Goal: Task Accomplishment & Management: Manage account settings

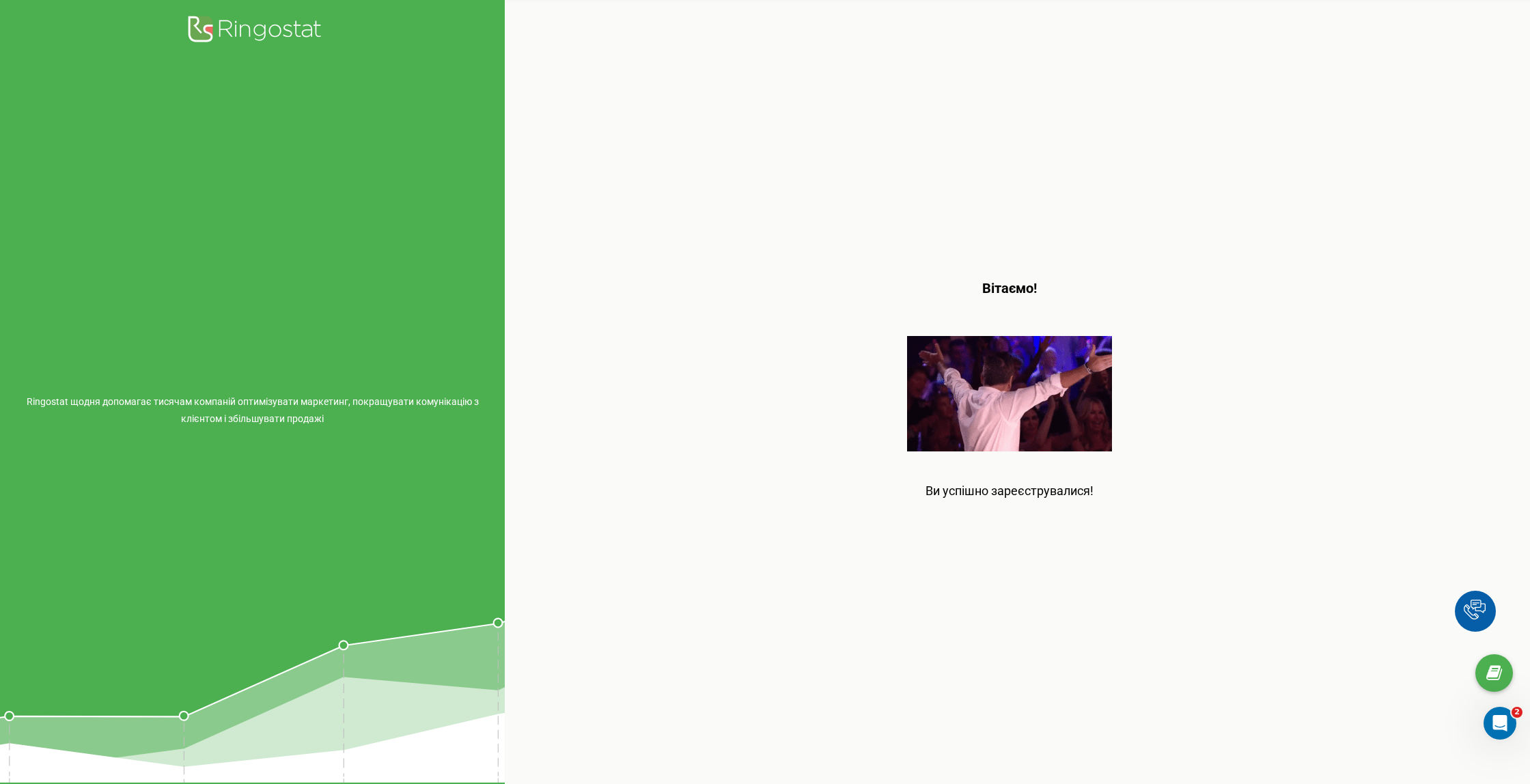
click at [1085, 410] on img at bounding box center [1009, 393] width 205 height 115
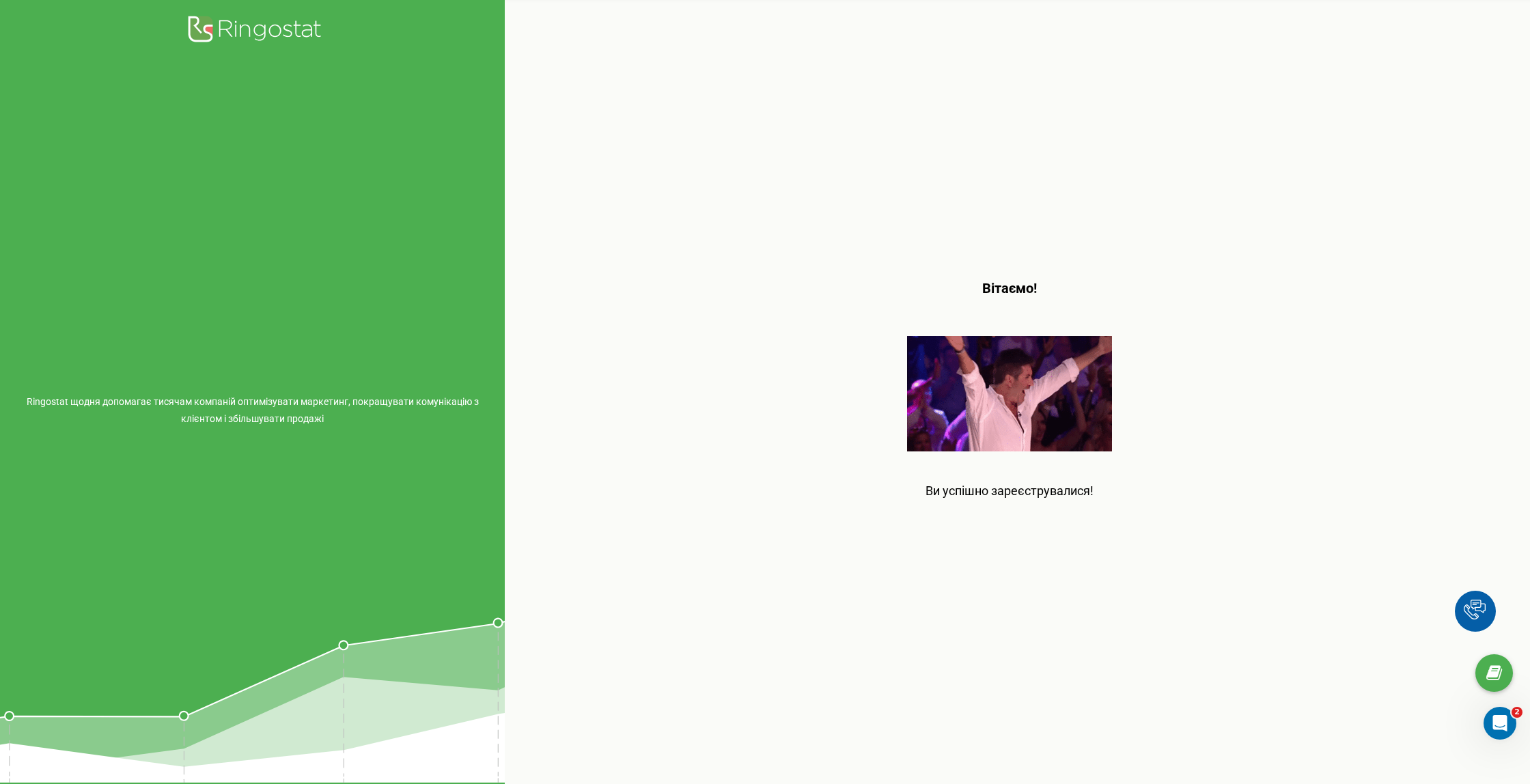
click at [1047, 515] on div "Вітаємо! Ви успішно зареєструвалися!" at bounding box center [1009, 392] width 1009 height 784
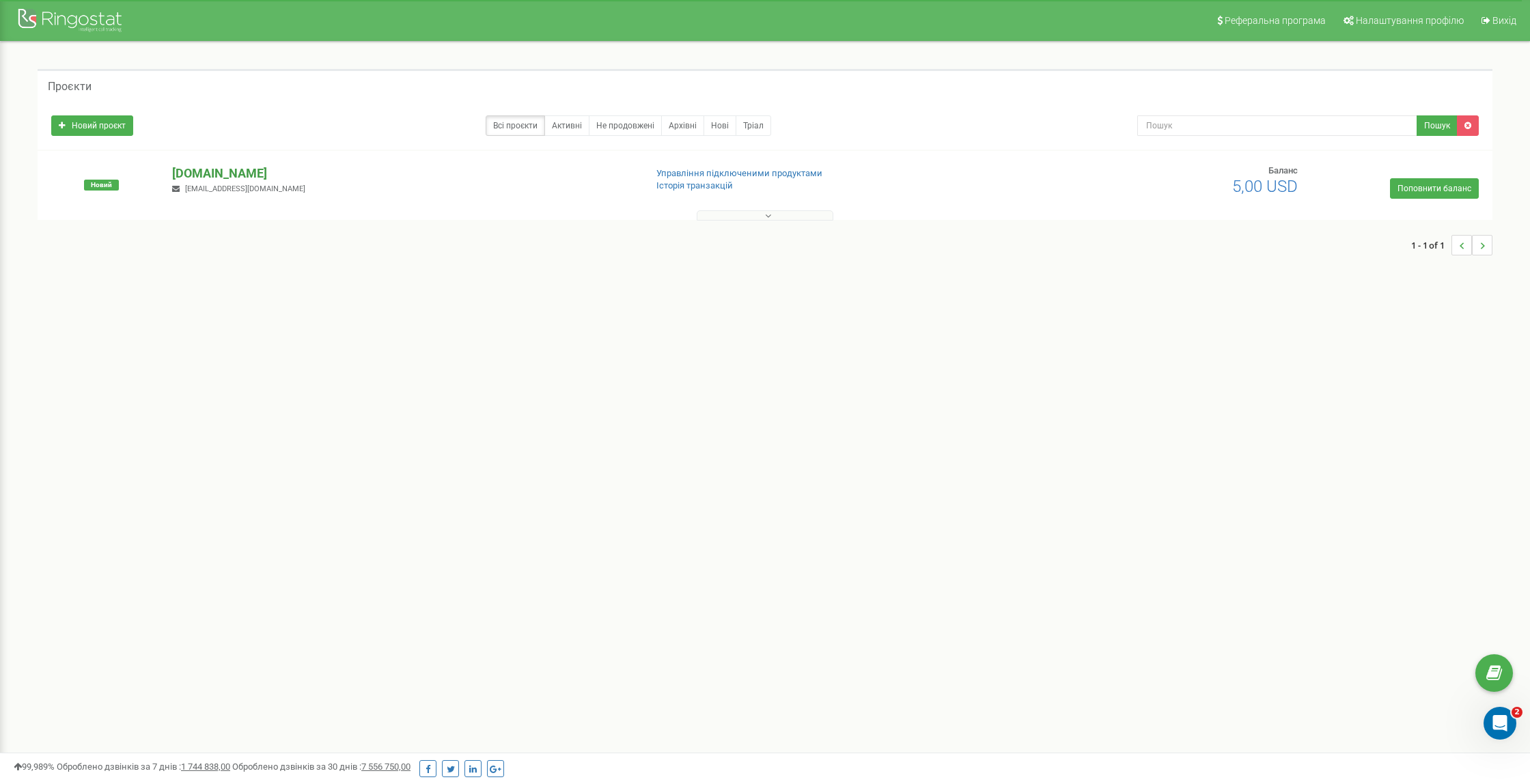
click at [235, 174] on p "vapemix.com.ua" at bounding box center [403, 174] width 463 height 18
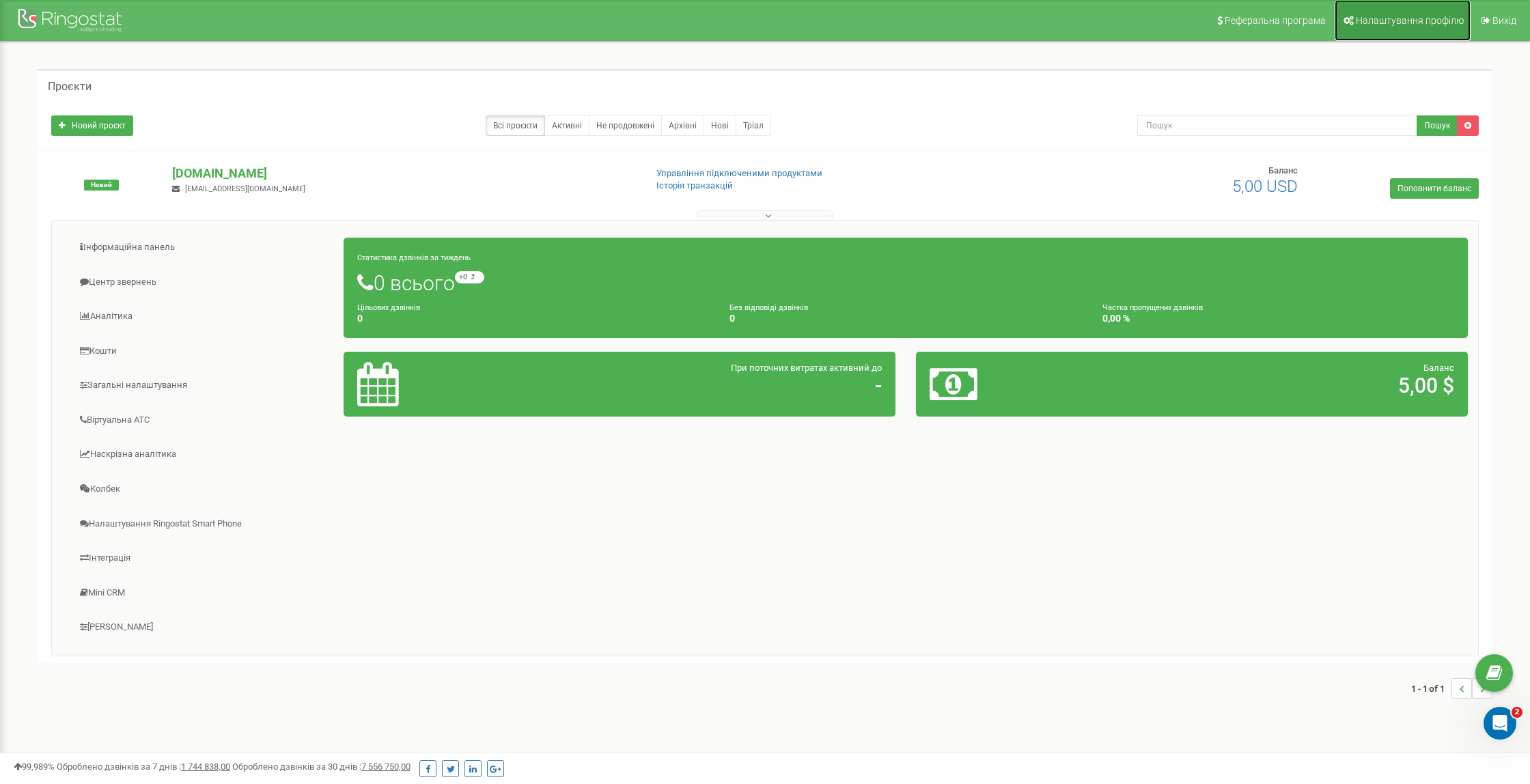
click at [1449, 26] on link "Налаштування профілю" at bounding box center [1402, 20] width 136 height 41
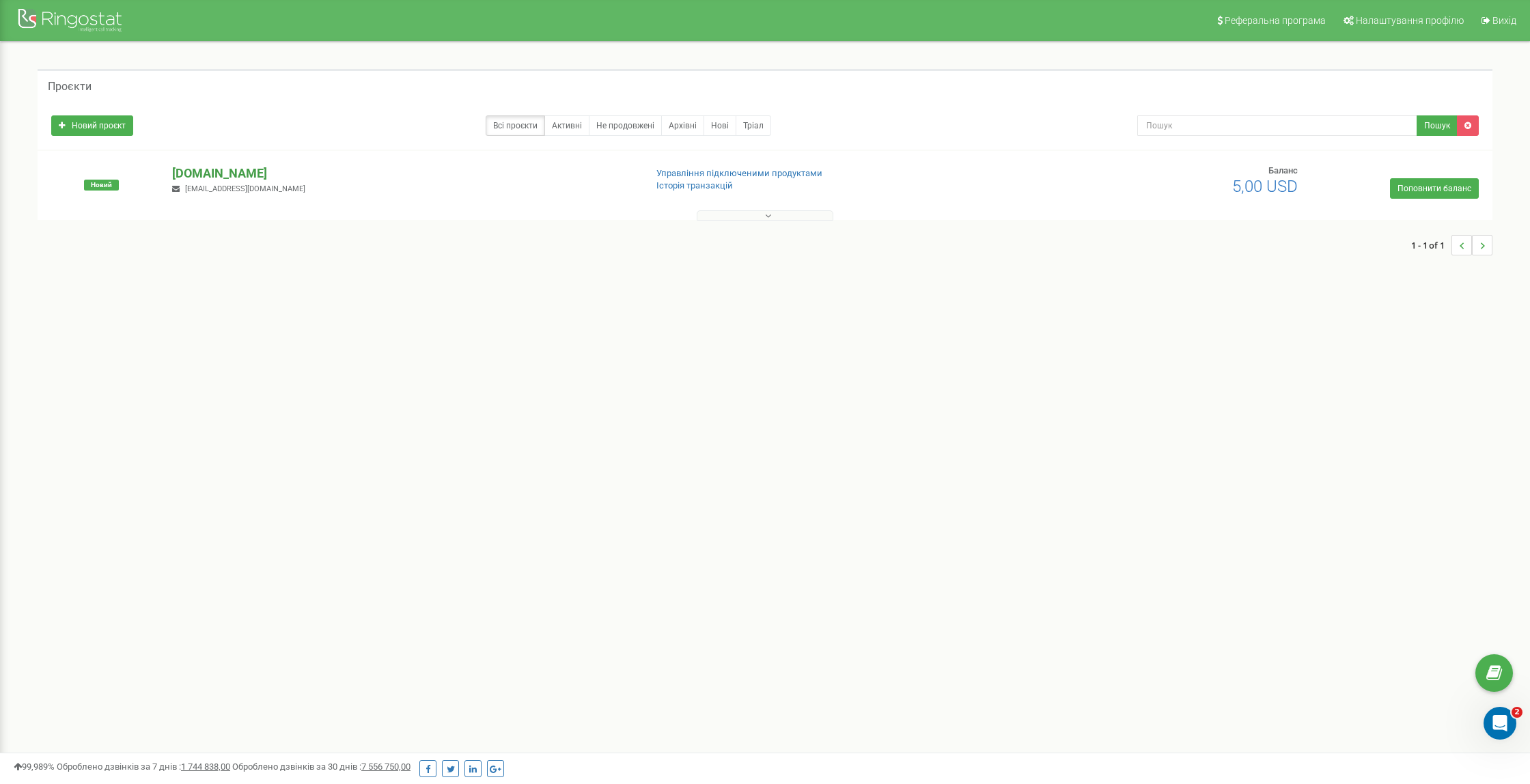
click at [232, 176] on p "vapemix.com.ua" at bounding box center [403, 174] width 463 height 18
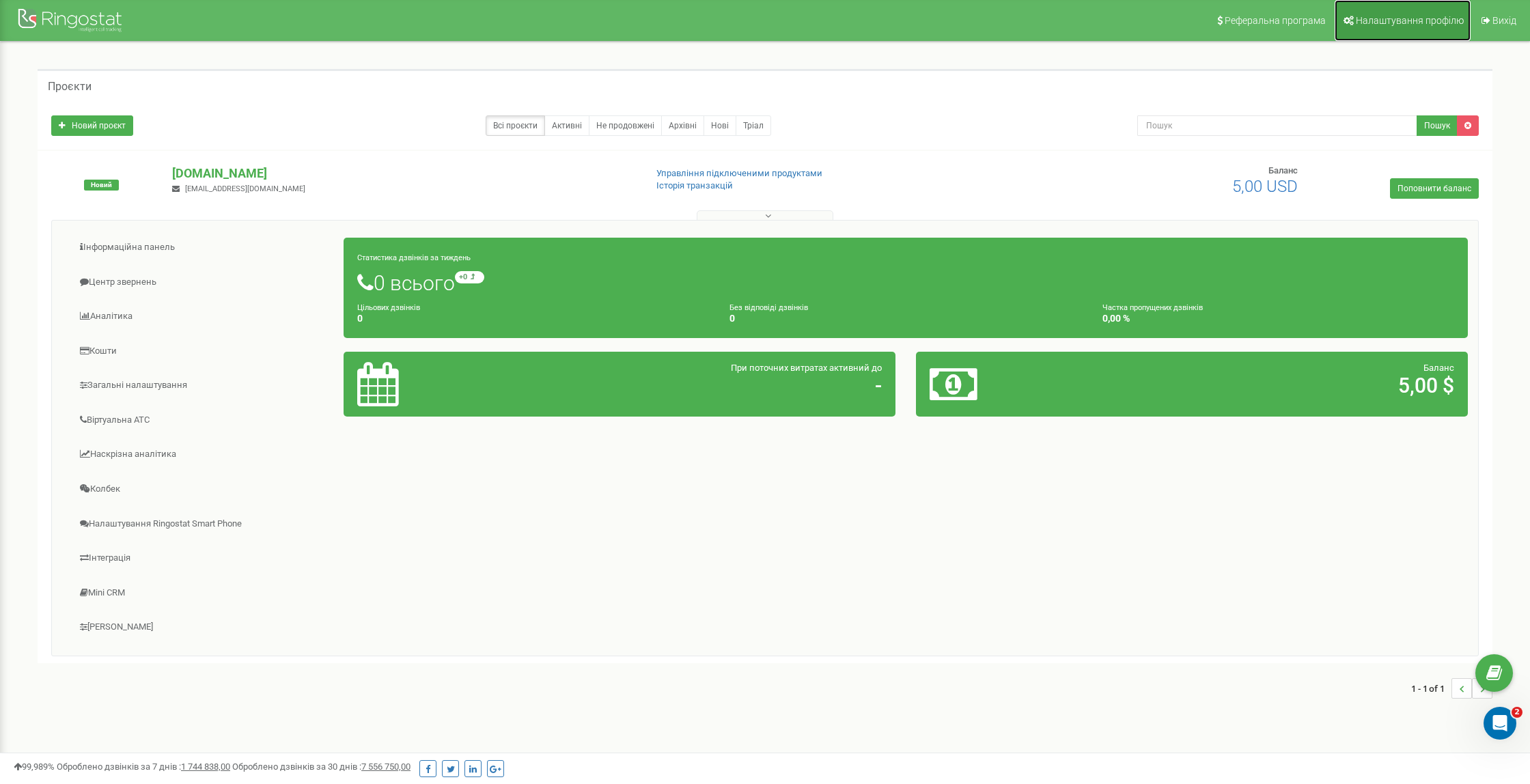
click at [1428, 24] on span "Налаштування профілю" at bounding box center [1409, 21] width 108 height 11
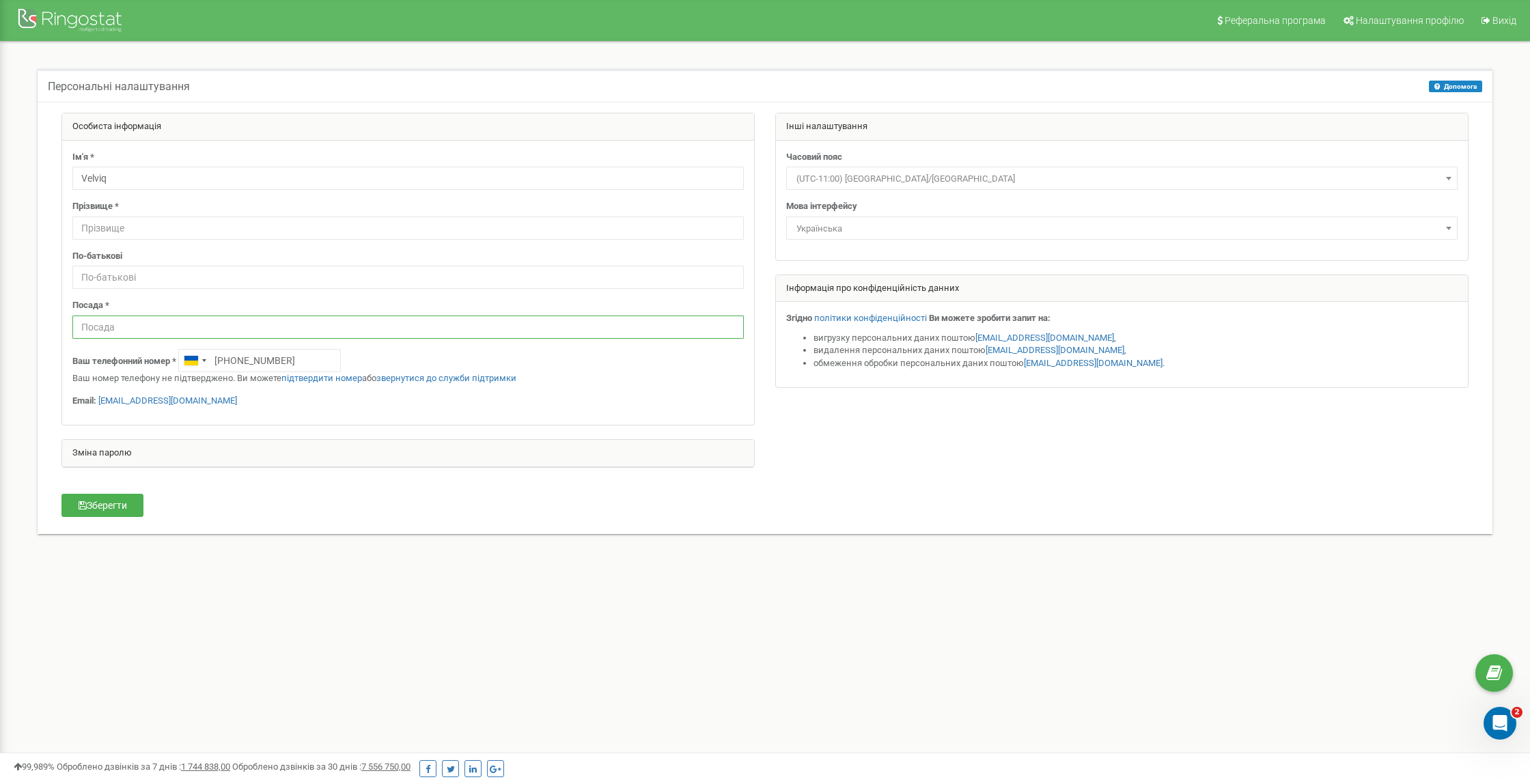
click at [189, 331] on input "text" at bounding box center [407, 327] width 671 height 24
click at [271, 277] on input "text" at bounding box center [407, 277] width 671 height 24
click at [343, 379] on link "підтвердити номер" at bounding box center [321, 378] width 81 height 10
click at [148, 401] on link "[EMAIL_ADDRESS][DOMAIN_NAME]" at bounding box center [167, 400] width 139 height 10
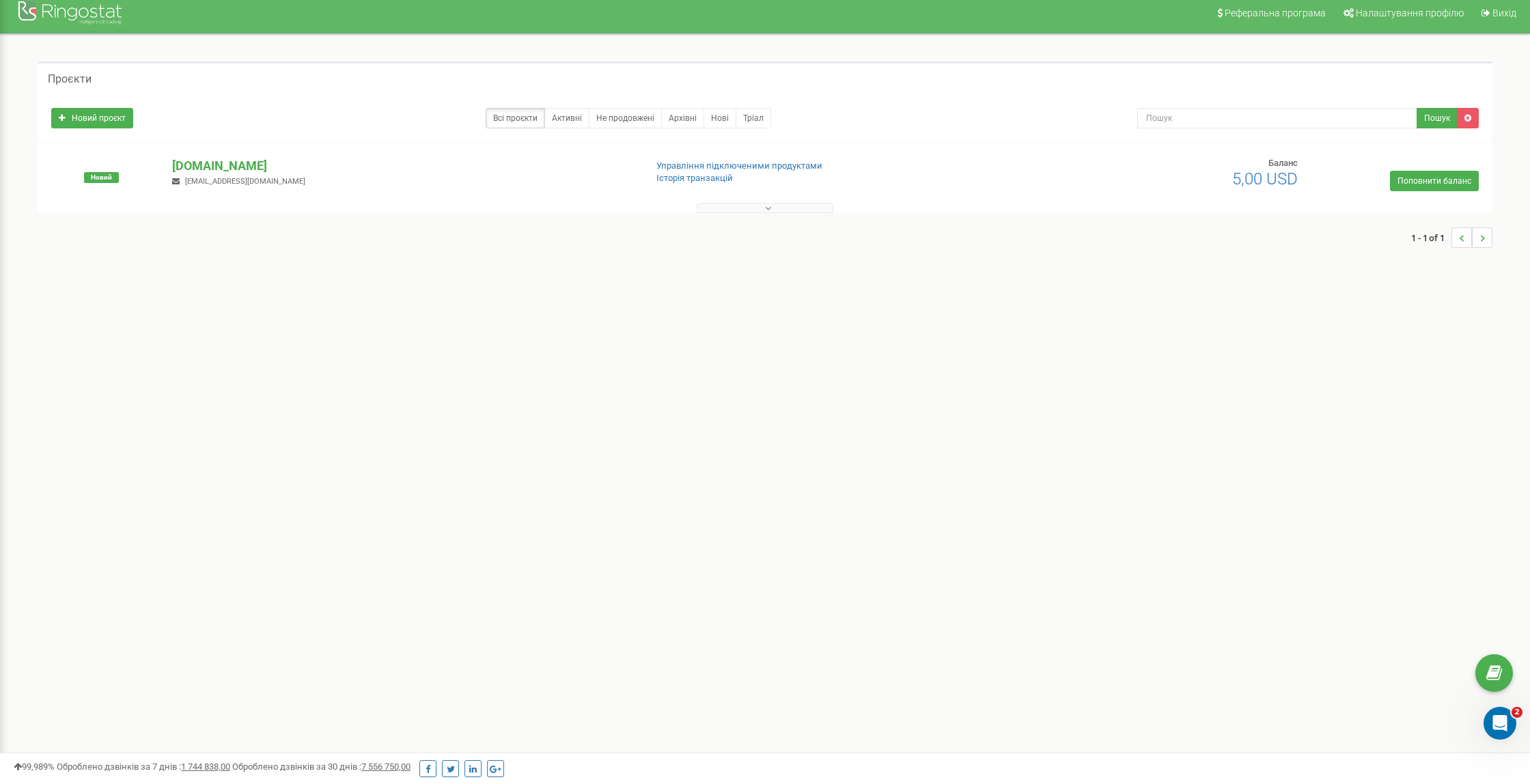
scroll to position [10, 0]
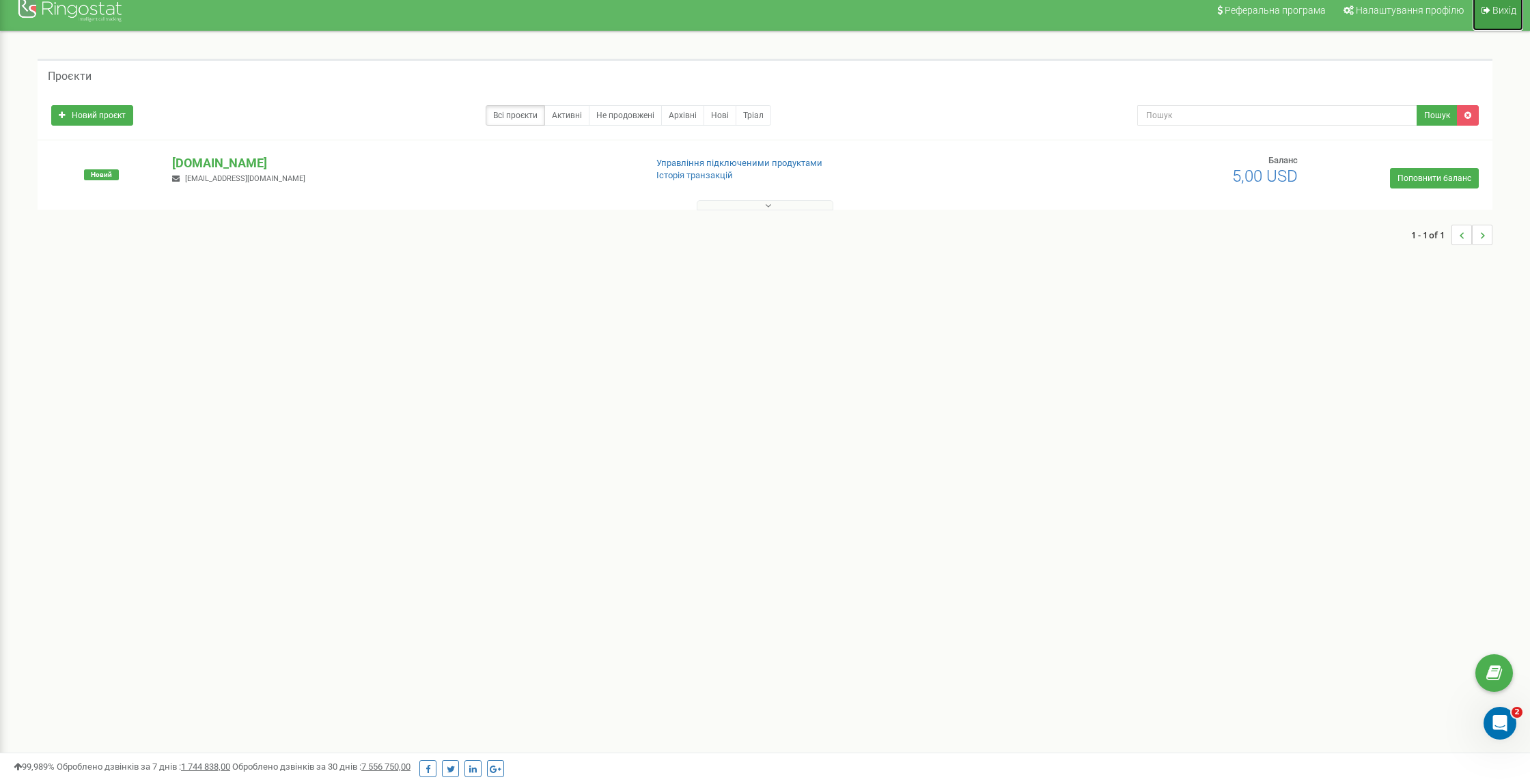
click at [1499, 21] on link "Вихід" at bounding box center [1497, 10] width 51 height 41
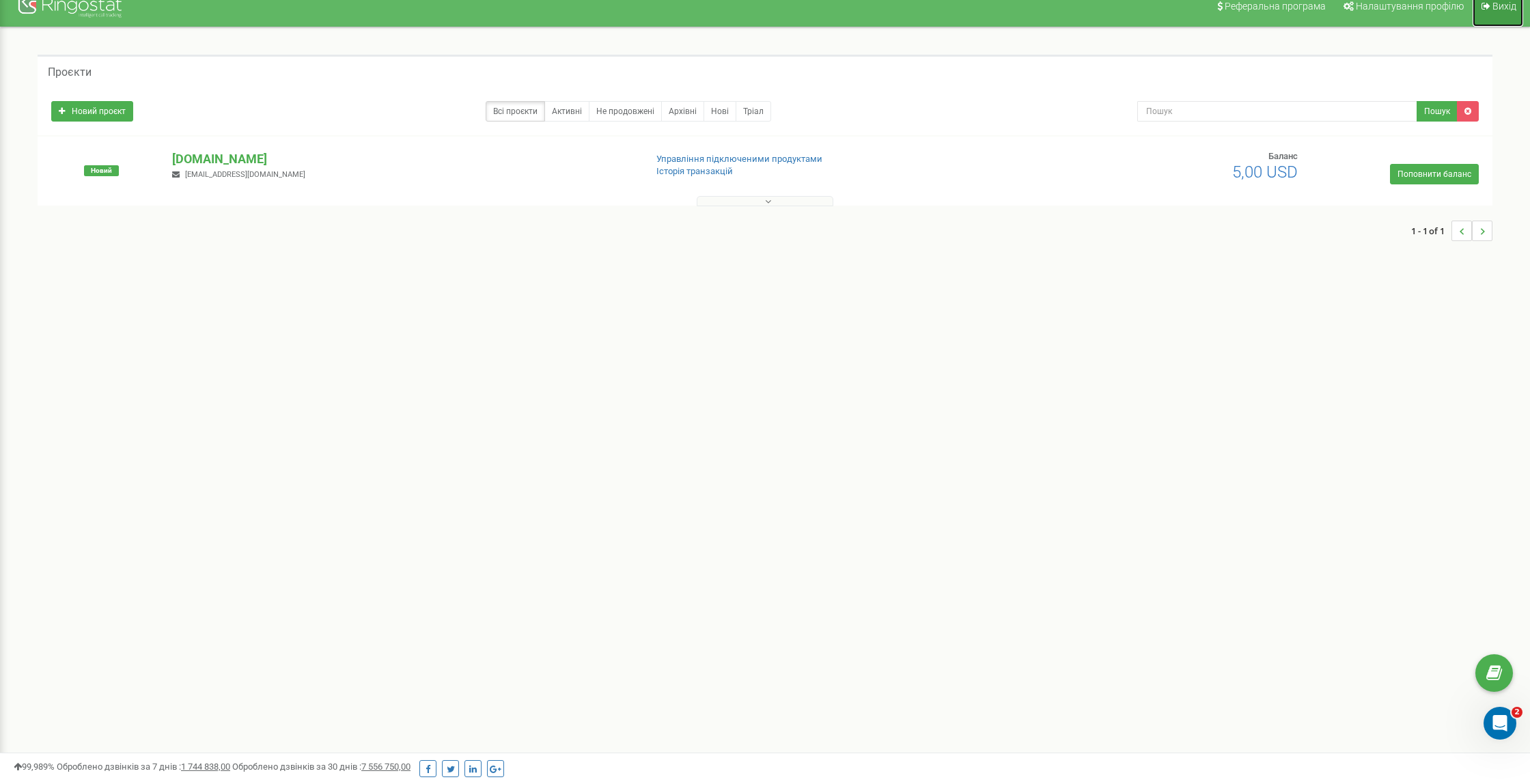
scroll to position [15, 0]
